Goal: Information Seeking & Learning: Find specific fact

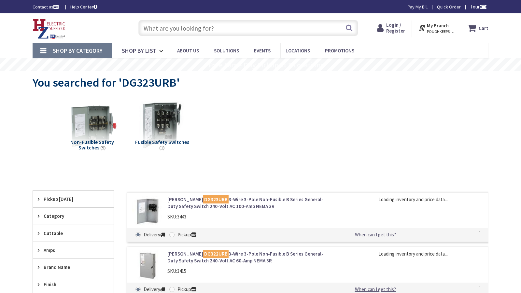
type input "Rose Hill Park, [STREET_ADDRESS][PERSON_NAME]"
